Goal: Find specific page/section

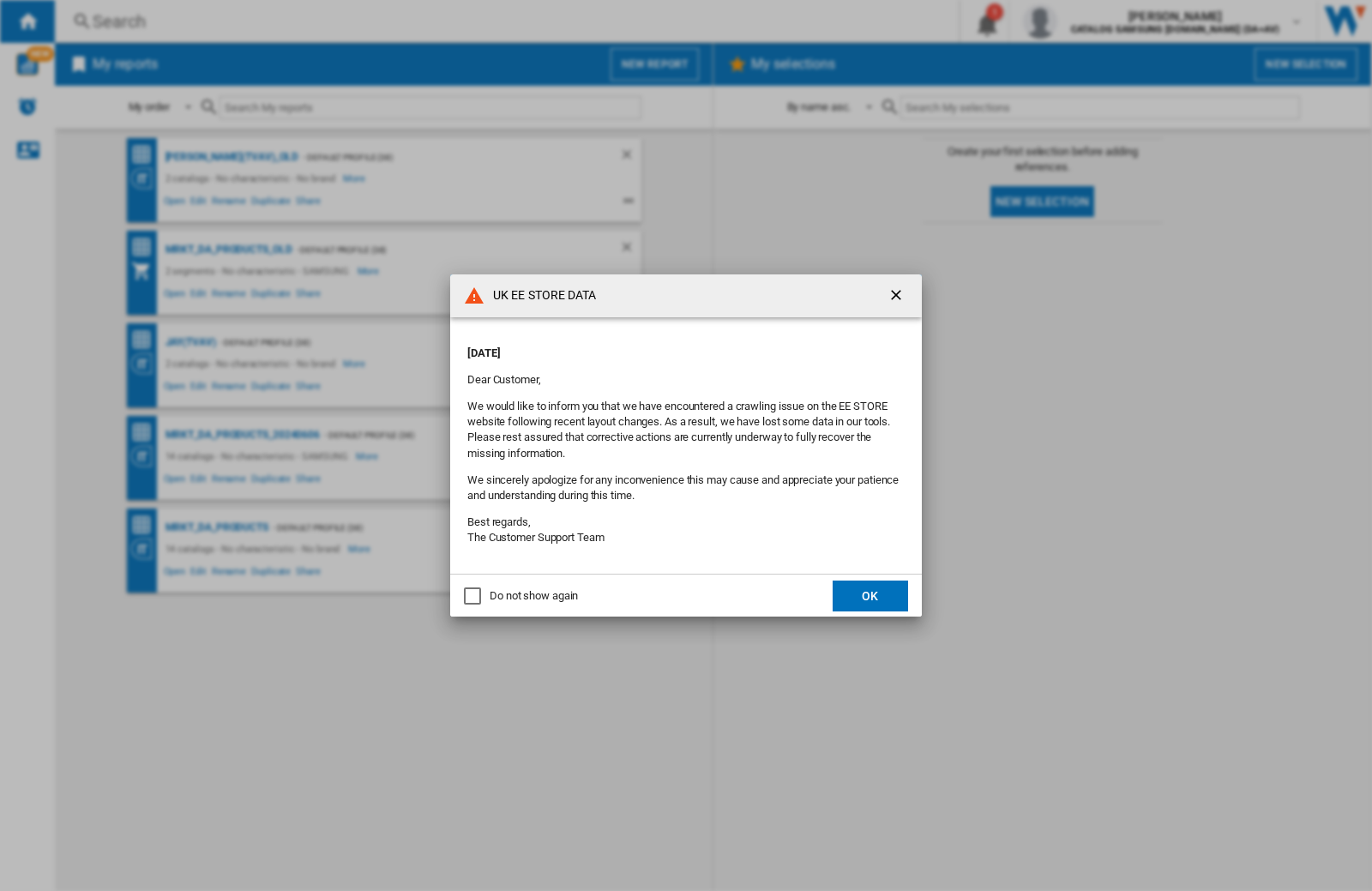
click at [1092, 21] on div "UK EE STORE DATA [DATE] Dear Customer, We would like to inform you that we have…" at bounding box center [686, 445] width 1372 height 891
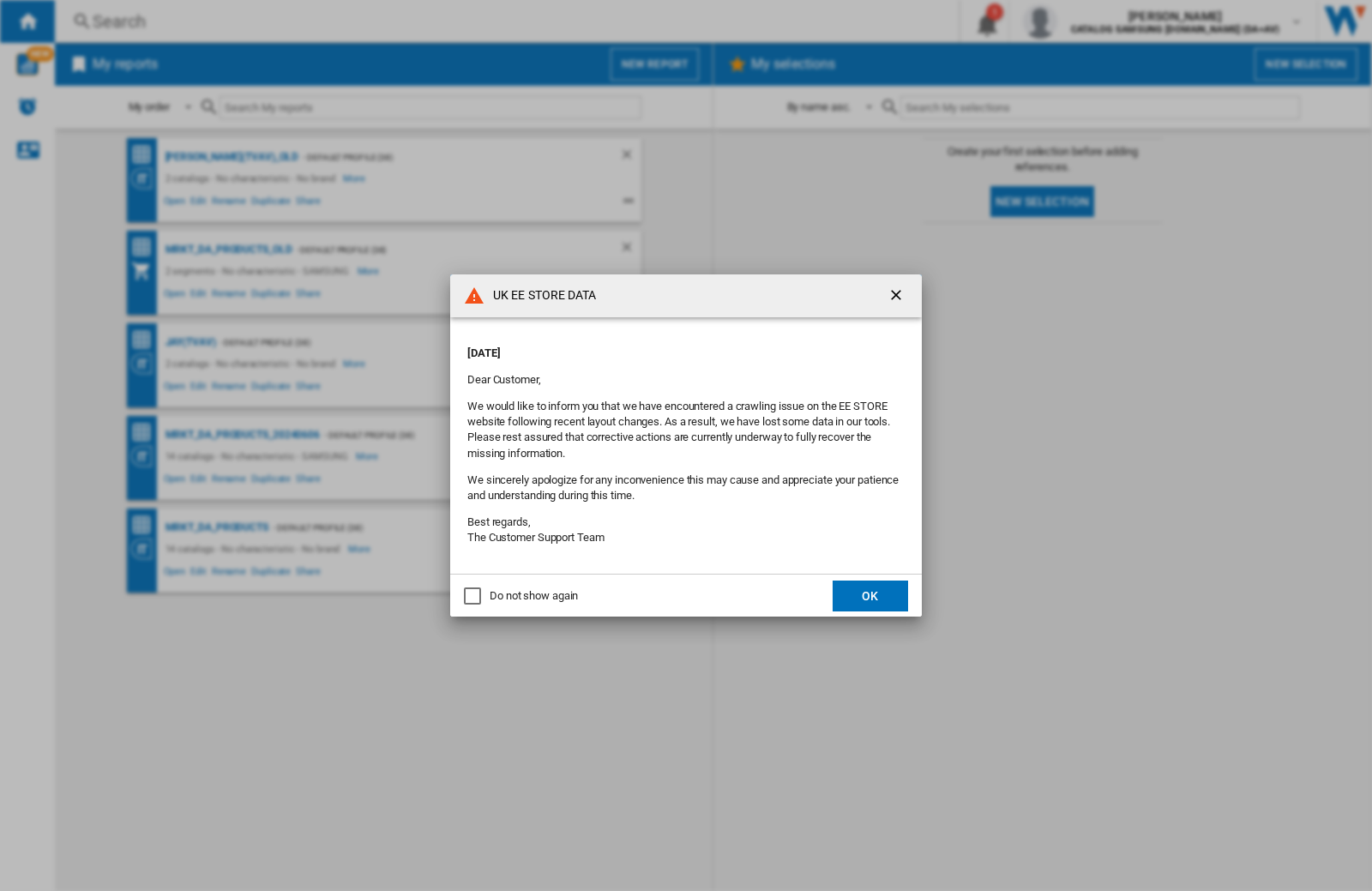
click at [1092, 21] on div "UK EE STORE DATA [DATE] Dear Customer, We would like to inform you that we have…" at bounding box center [686, 445] width 1372 height 891
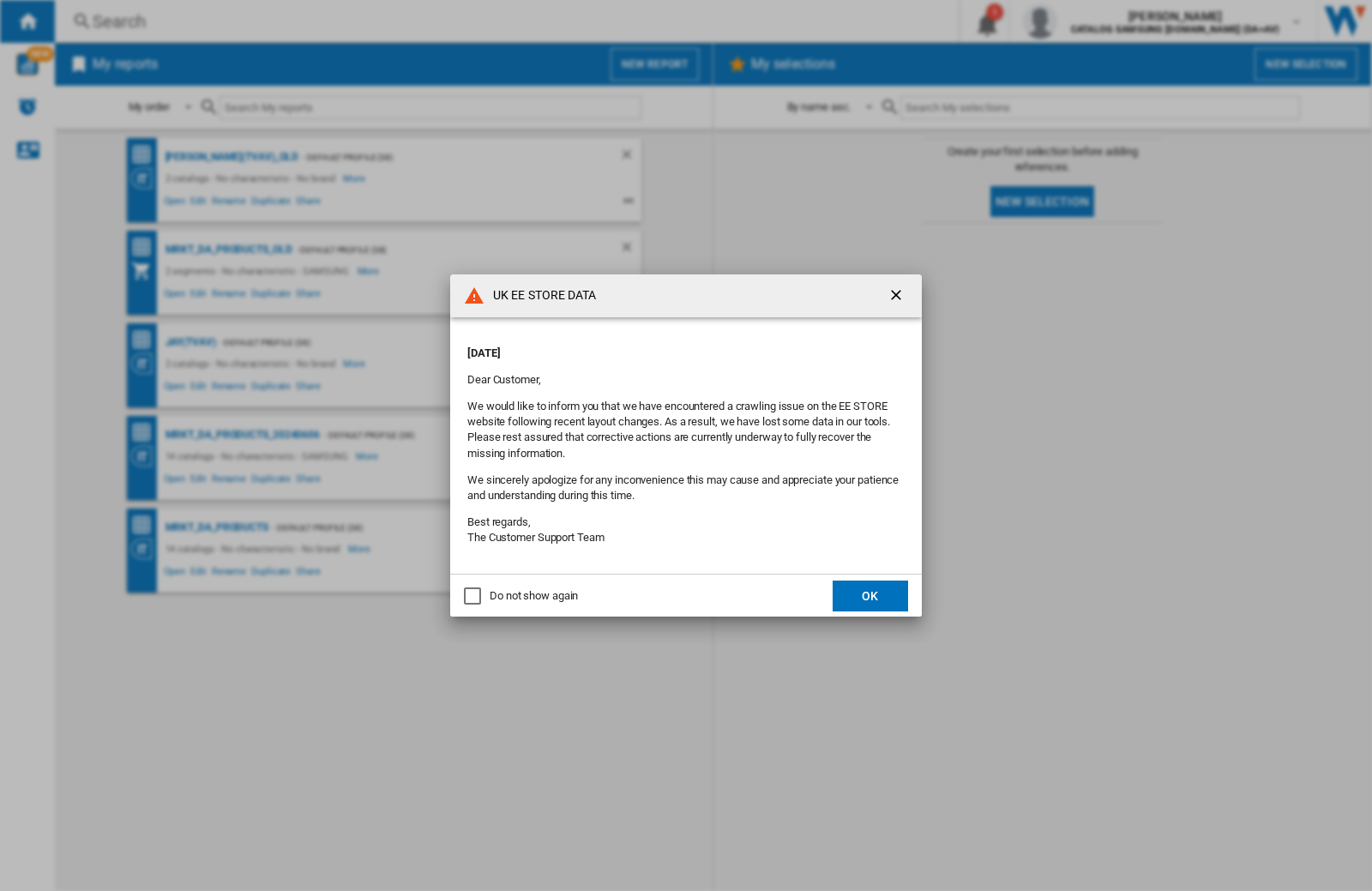
click at [1092, 21] on div "UK EE STORE DATA [DATE] Dear Customer, We would like to inform you that we have…" at bounding box center [686, 445] width 1372 height 891
click at [1092, 21] on div "UK EE STORE DATA Friday, October 03, 2025 Dear Customer, We would like to infor…" at bounding box center [686, 445] width 1372 height 891
click at [1092, 21] on div "UK EE STORE DATA [DATE] Dear Customer, We would like to inform you that we have…" at bounding box center [686, 445] width 1372 height 891
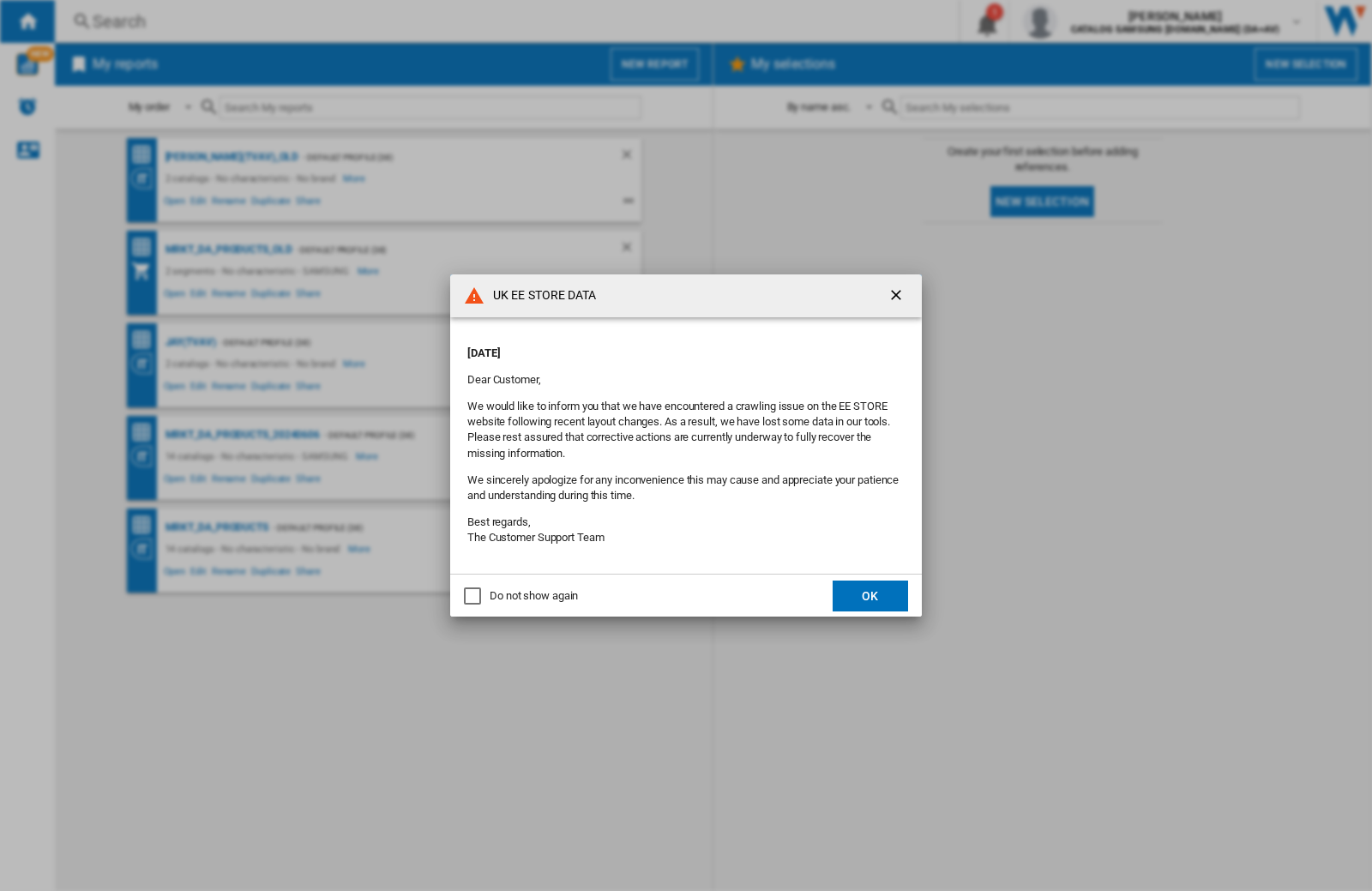
click at [1092, 21] on div "UK EE STORE DATA [DATE] Dear Customer, We would like to inform you that we have…" at bounding box center [686, 445] width 1372 height 891
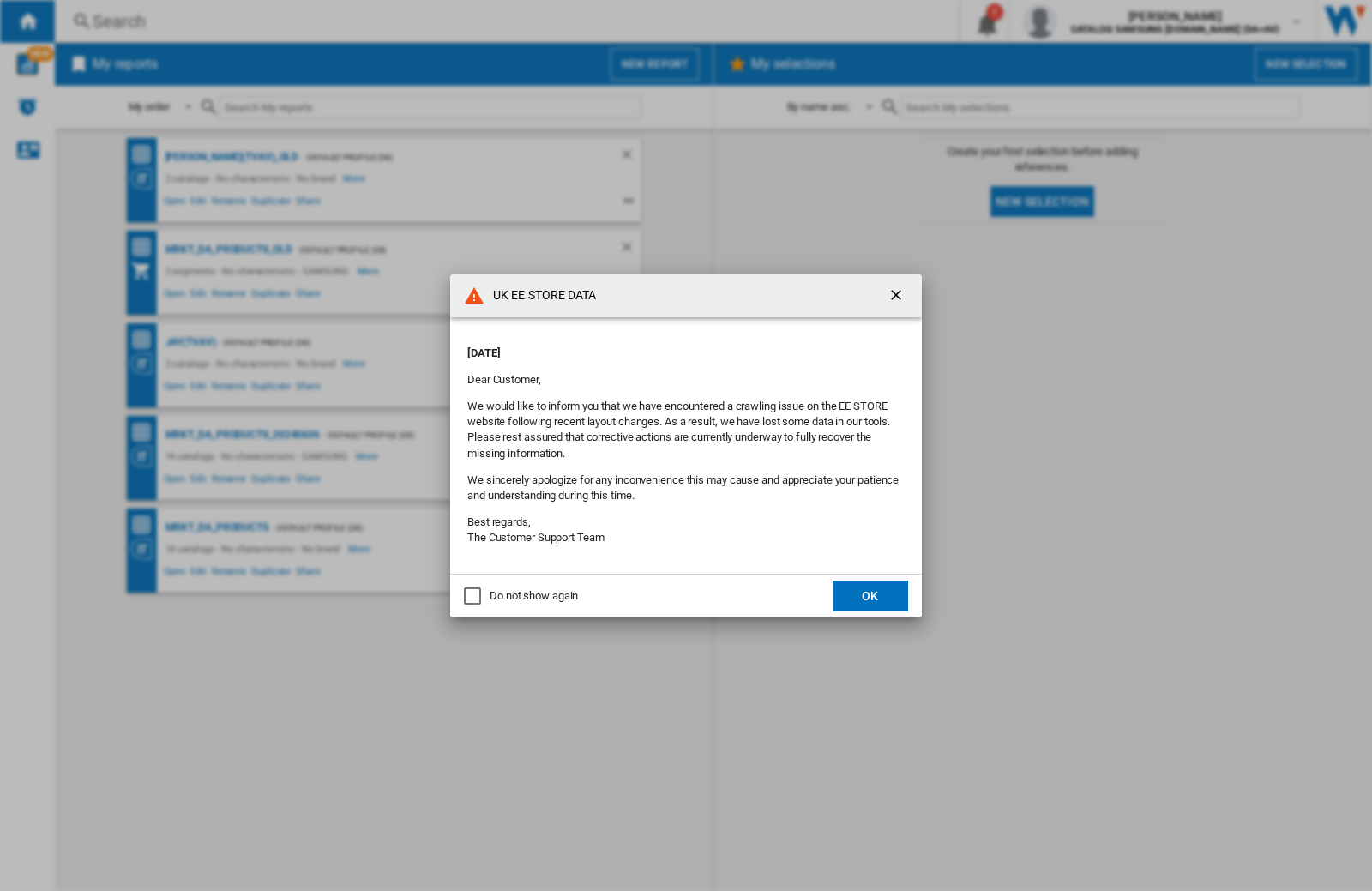
click at [1092, 21] on div "UK EE STORE DATA [DATE] Dear Customer, We would like to inform you that we have…" at bounding box center [686, 445] width 1372 height 891
